Goal: Navigation & Orientation: Find specific page/section

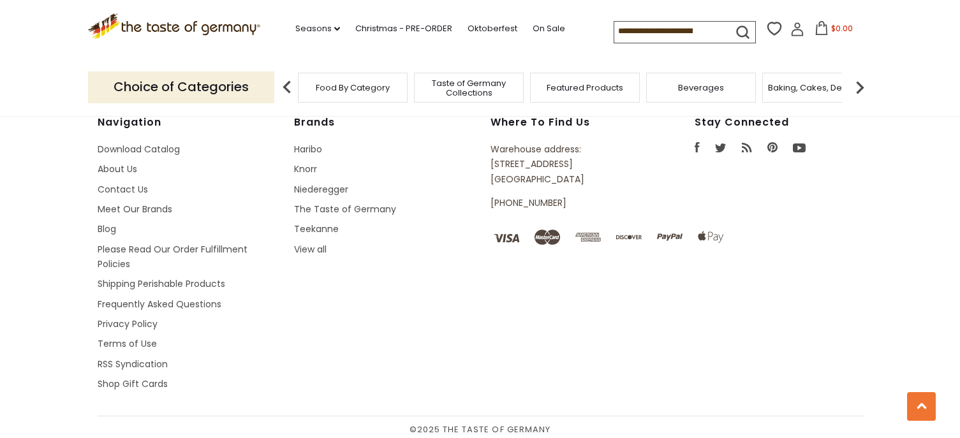
scroll to position [3316, 0]
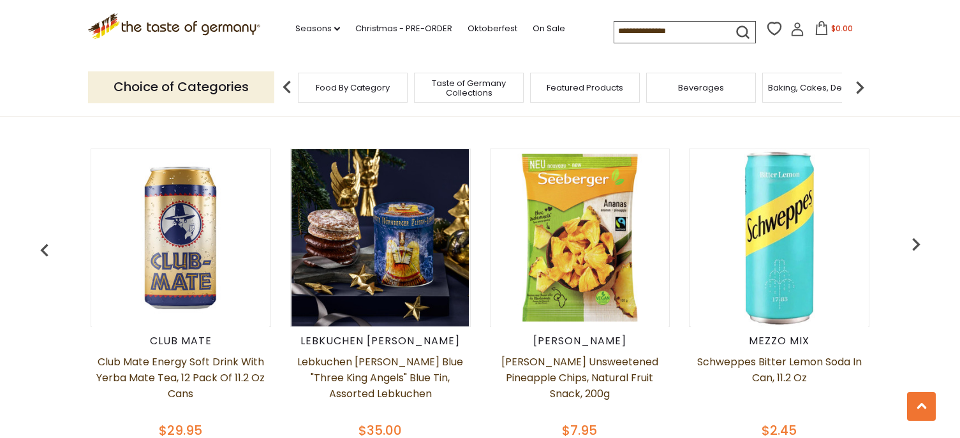
scroll to position [510, 0]
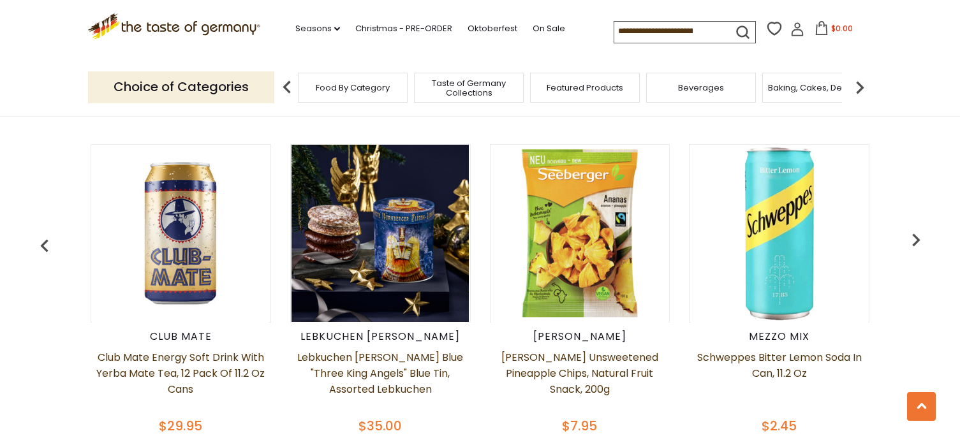
click at [351, 92] on span "Food By Category" at bounding box center [353, 88] width 74 height 10
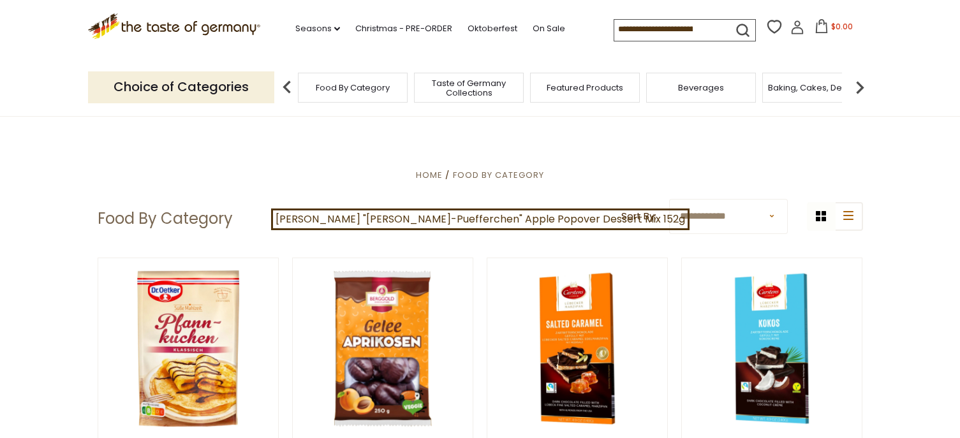
click at [493, 88] on span "Taste of Germany Collections" at bounding box center [469, 87] width 102 height 19
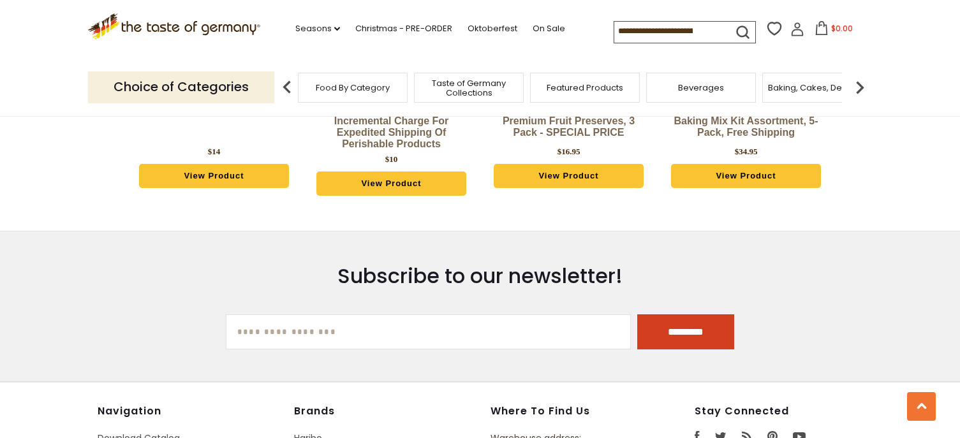
scroll to position [3316, 0]
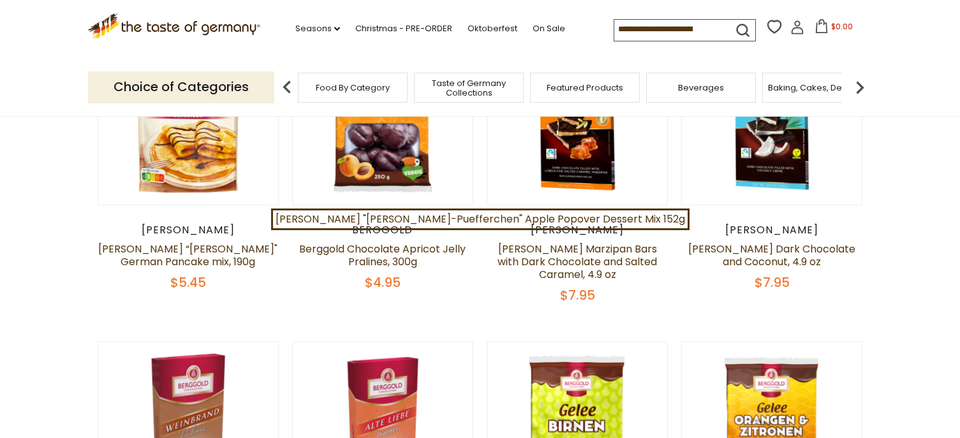
scroll to position [255, 0]
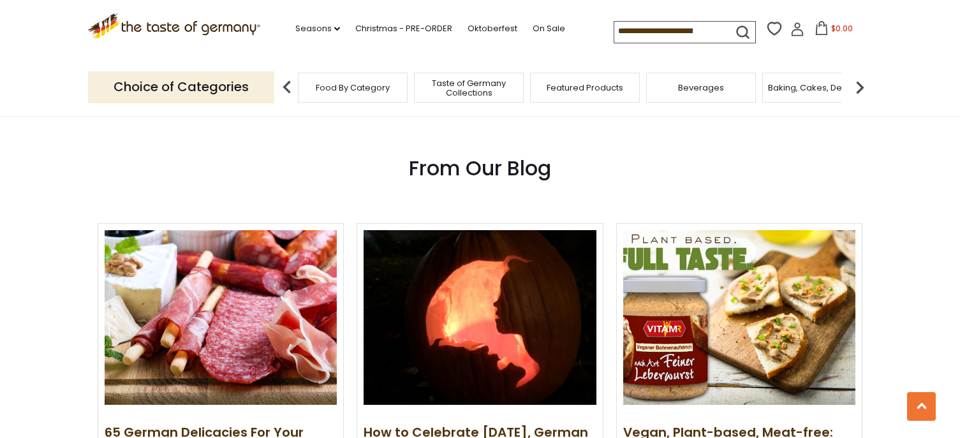
scroll to position [1403, 0]
